Goal: Task Accomplishment & Management: Use online tool/utility

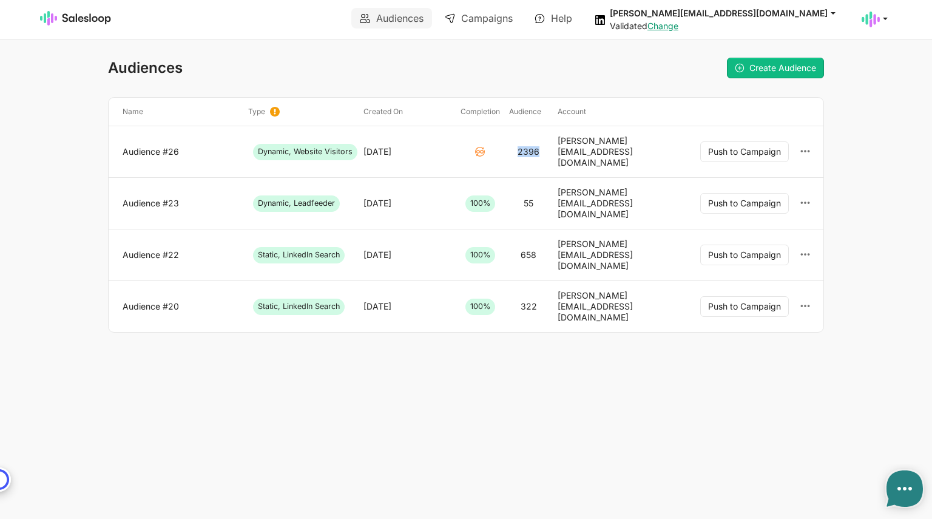
click at [534, 146] on div "2396" at bounding box center [528, 151] width 22 height 11
drag, startPoint x: 539, startPoint y: 145, endPoint x: 516, endPoint y: 149, distance: 23.4
click at [516, 149] on div "2396" at bounding box center [528, 151] width 49 height 33
click at [539, 144] on div "2396" at bounding box center [528, 151] width 49 height 33
drag, startPoint x: 539, startPoint y: 144, endPoint x: 517, endPoint y: 147, distance: 22.1
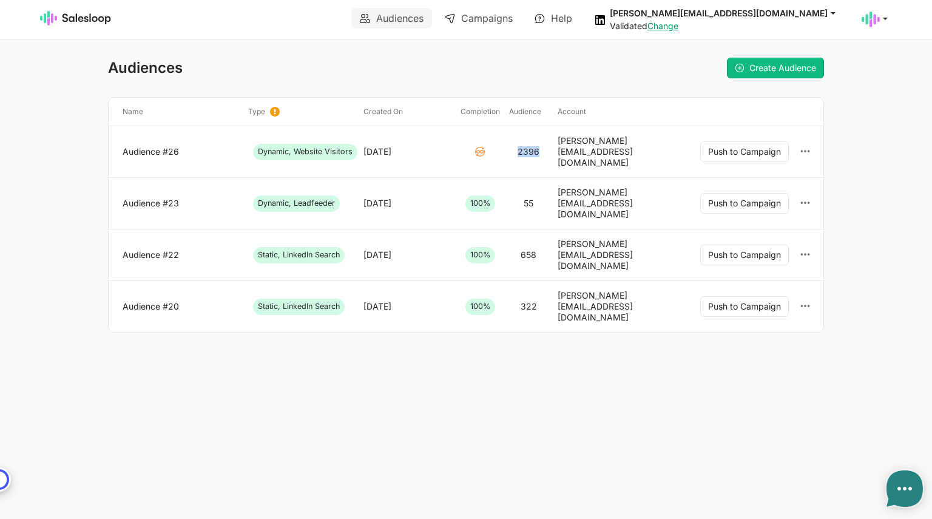
click at [517, 147] on div "2396" at bounding box center [528, 151] width 49 height 33
type textarea "x"
click at [482, 18] on link "Campaigns" at bounding box center [478, 18] width 85 height 21
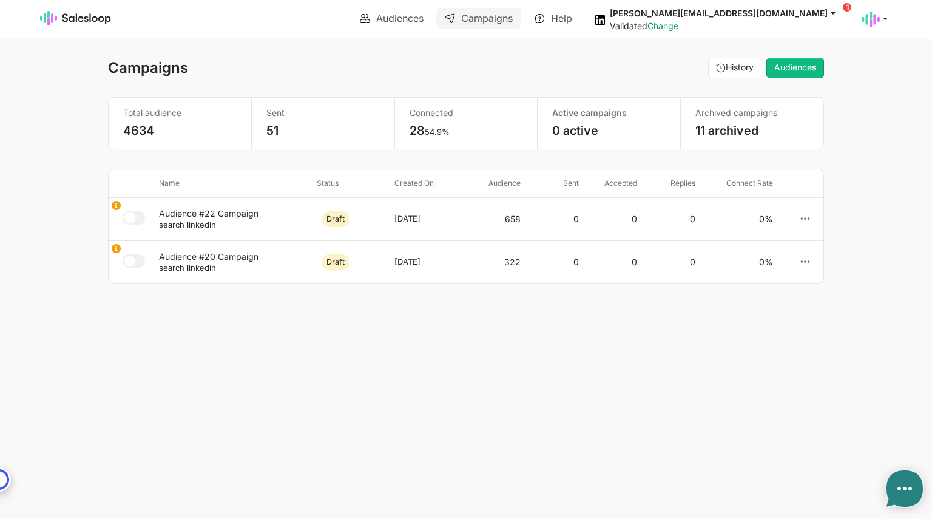
type textarea "x"
click at [803, 69] on link "Audiences" at bounding box center [795, 68] width 58 height 21
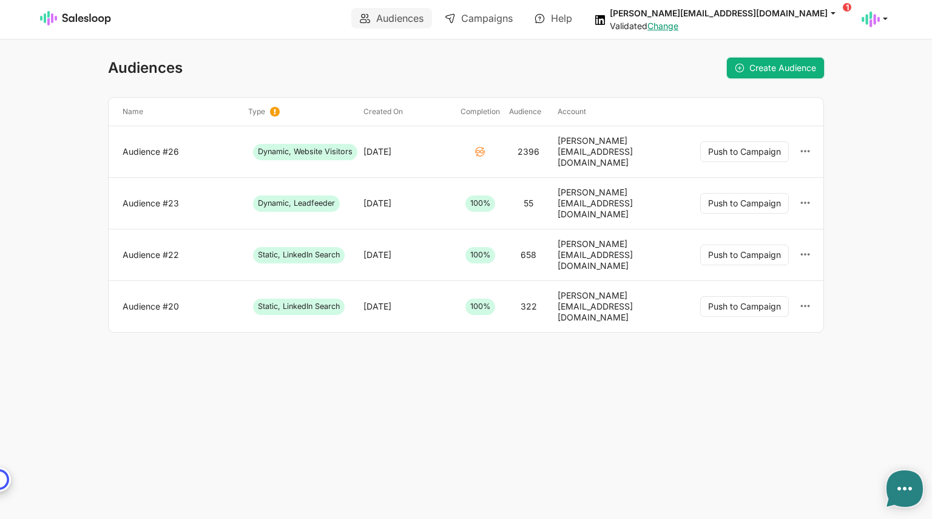
click at [758, 70] on span "Create Audience" at bounding box center [782, 67] width 67 height 10
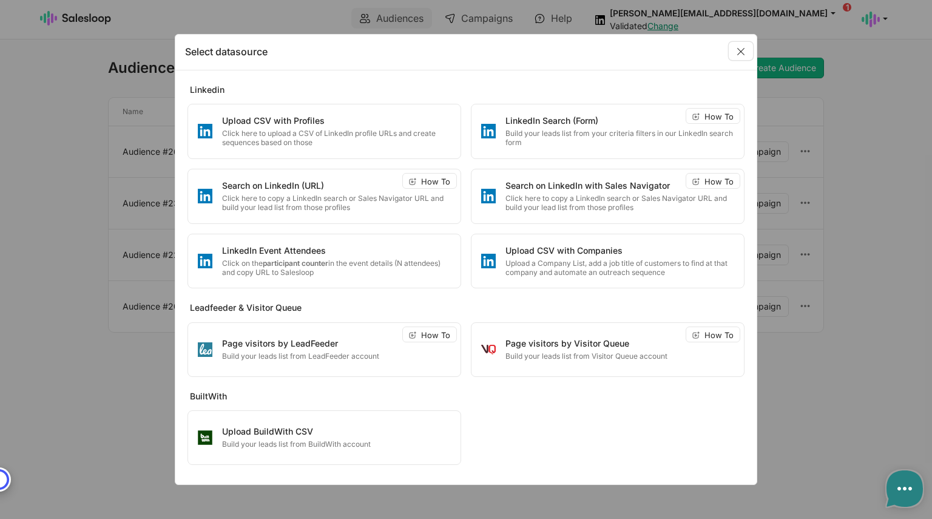
click at [740, 50] on link "Close" at bounding box center [740, 51] width 24 height 18
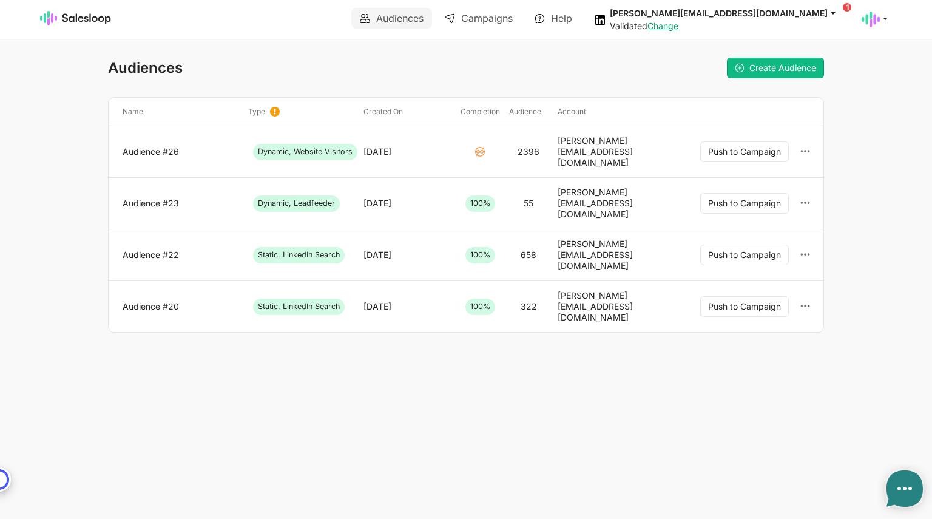
type textarea "x"
